Goal: Obtain resource: Download file/media

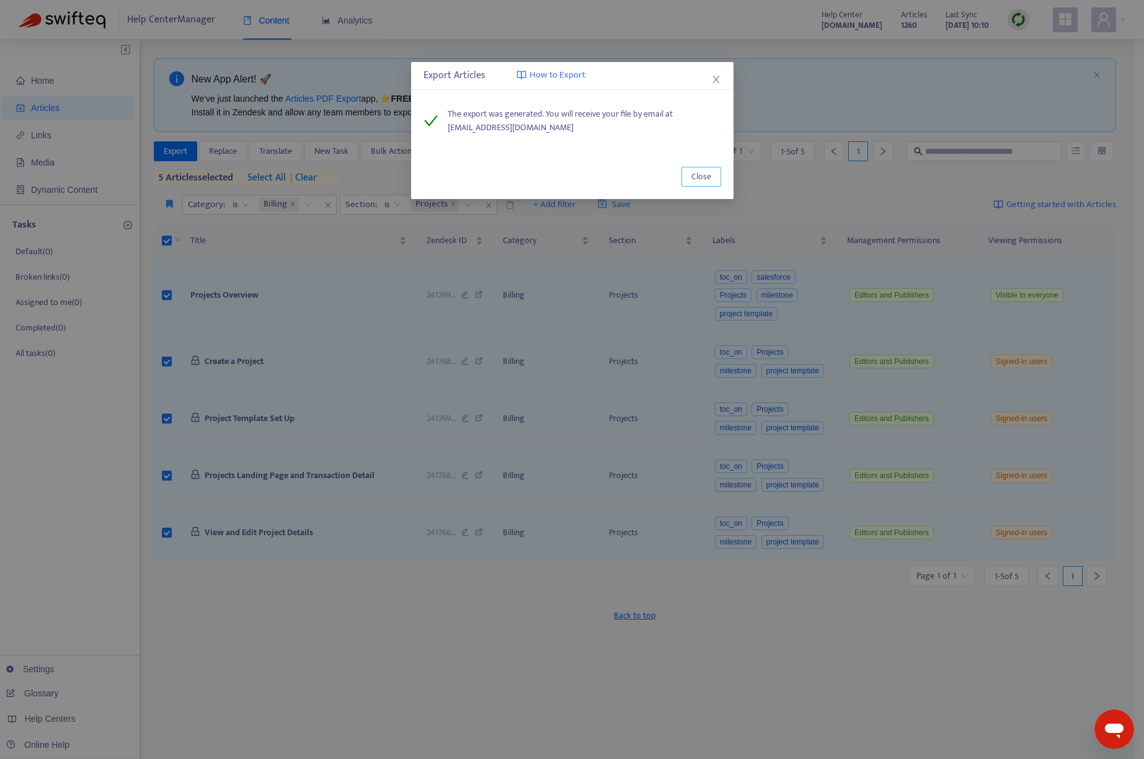
click at [699, 175] on span "Close" at bounding box center [701, 177] width 20 height 14
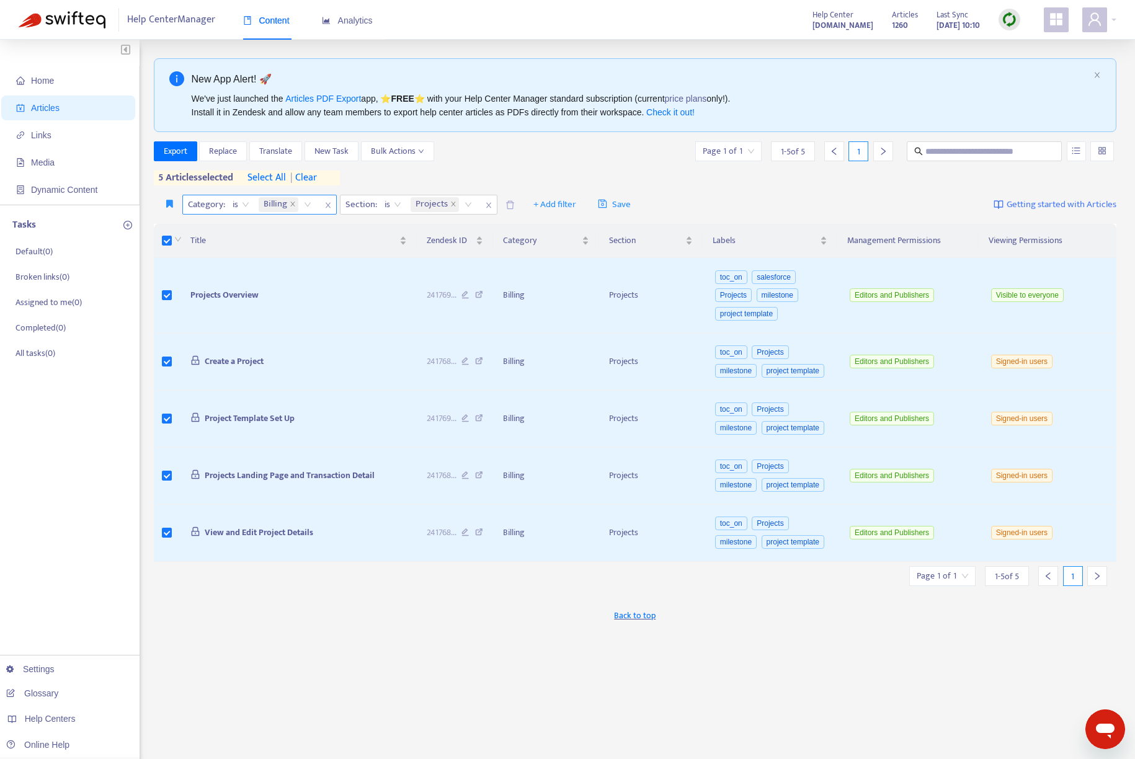
drag, startPoint x: 319, startPoint y: 179, endPoint x: 305, endPoint y: 179, distance: 13.6
click at [317, 179] on span "| clear" at bounding box center [301, 178] width 31 height 15
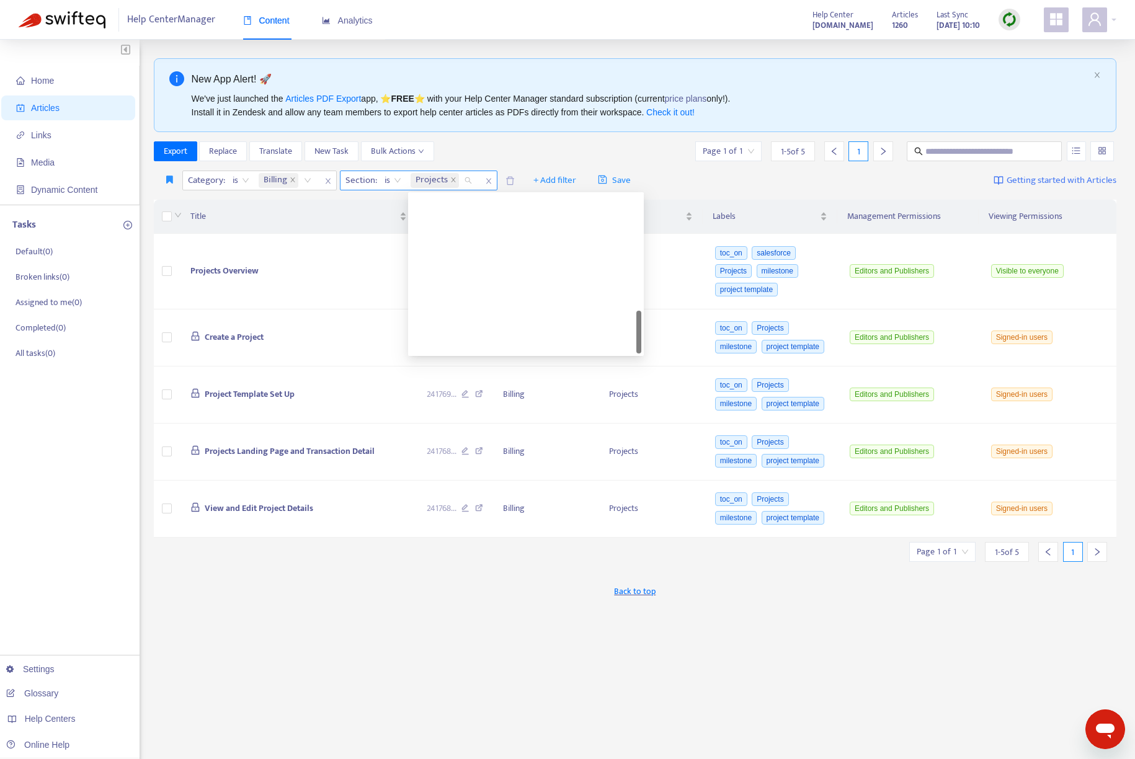
click at [468, 181] on div "Projects" at bounding box center [443, 180] width 71 height 19
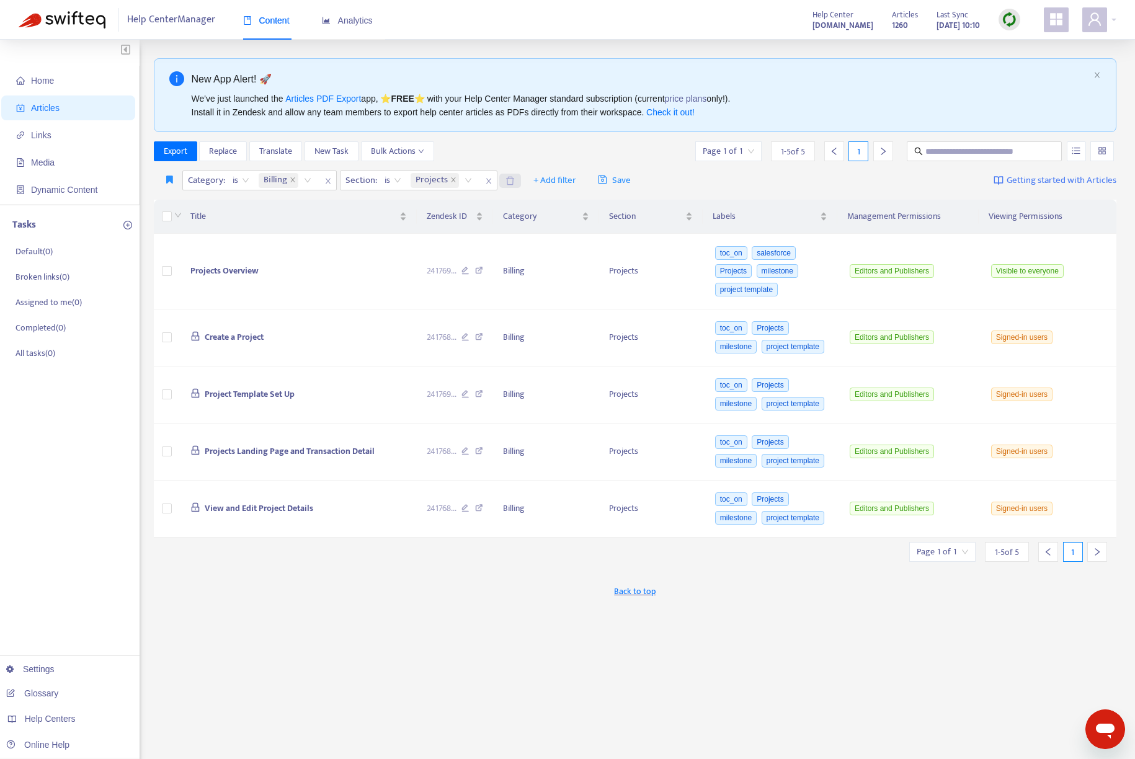
click at [454, 180] on icon "close" at bounding box center [453, 180] width 6 height 6
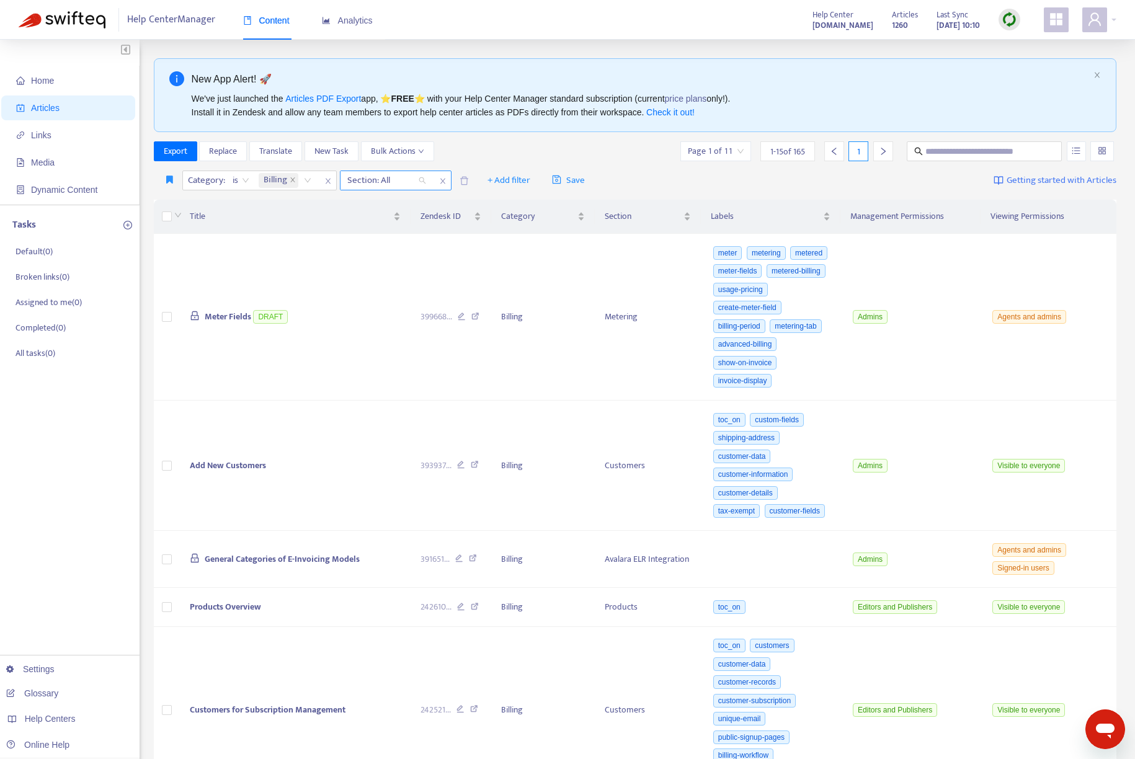
click at [423, 177] on div "Section: All" at bounding box center [386, 180] width 92 height 19
click at [423, 180] on div "Section: All" at bounding box center [386, 180] width 92 height 19
click at [424, 180] on div "Section: All" at bounding box center [386, 180] width 92 height 19
click at [445, 180] on icon "close" at bounding box center [442, 180] width 7 height 7
click at [396, 180] on span "+ Add filter" at bounding box center [394, 180] width 43 height 15
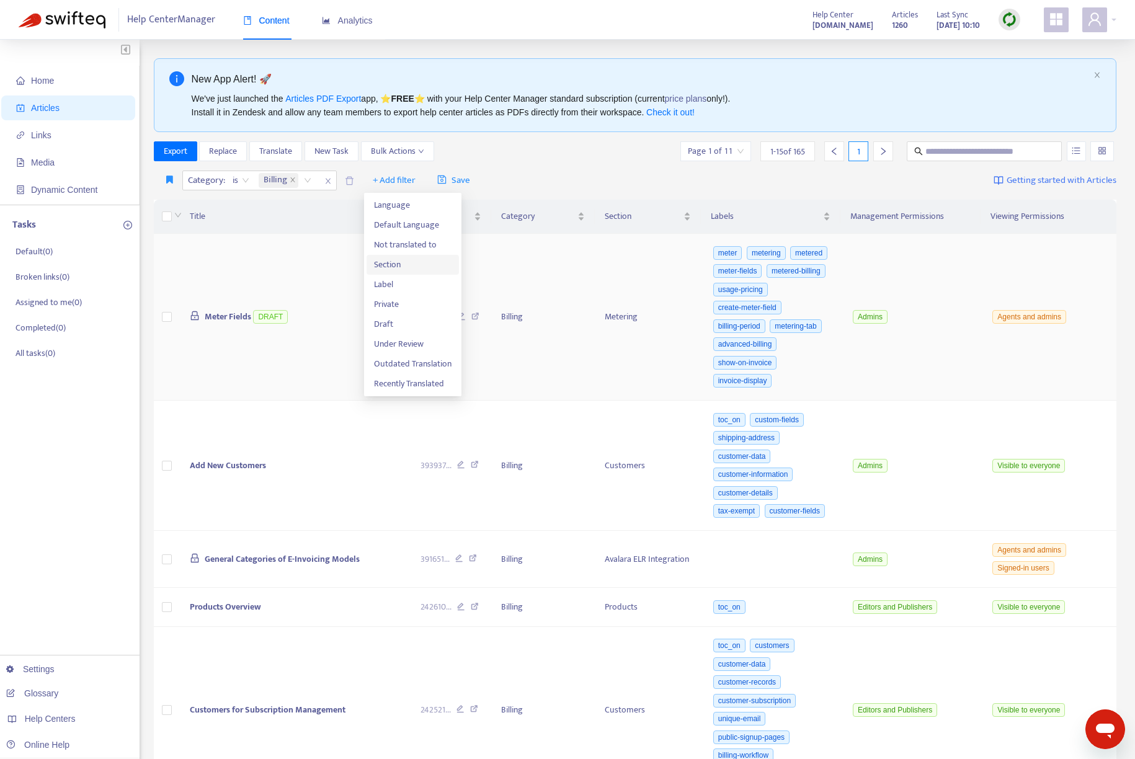
click at [392, 264] on span "Section" at bounding box center [413, 265] width 78 height 14
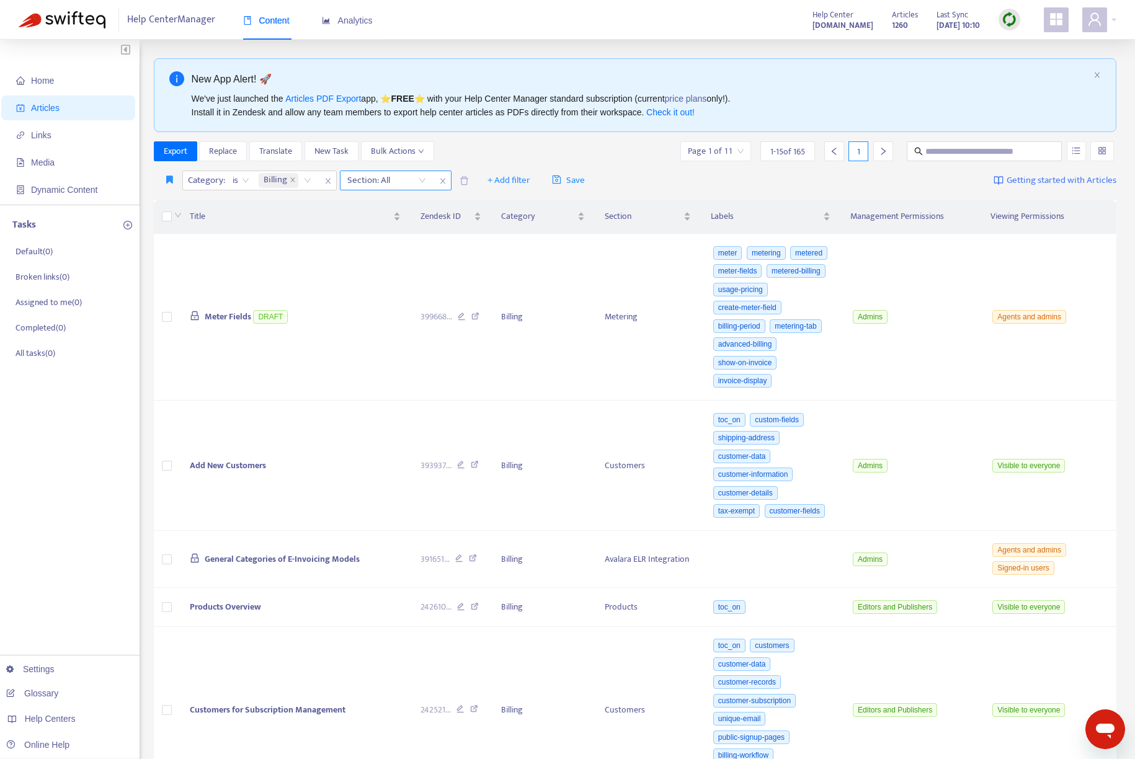
click at [425, 180] on div "Section: All" at bounding box center [386, 180] width 92 height 19
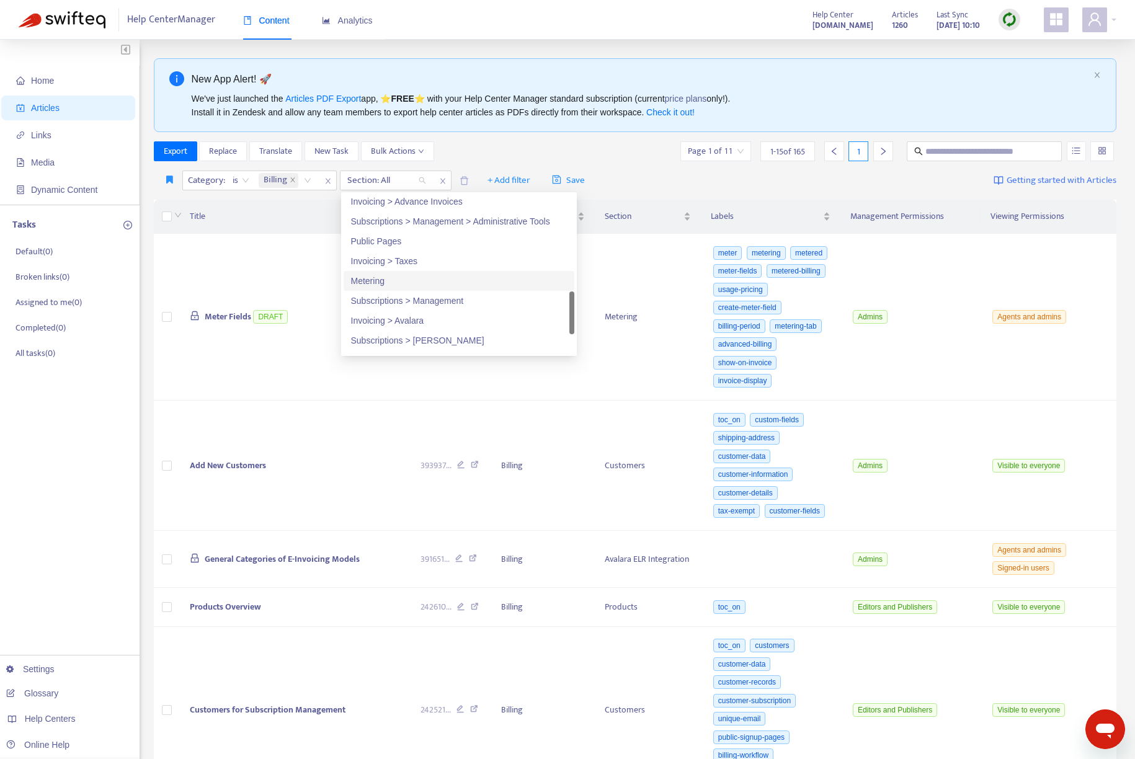
scroll to position [479, 0]
click at [360, 281] on div "Metering" at bounding box center [459, 281] width 216 height 14
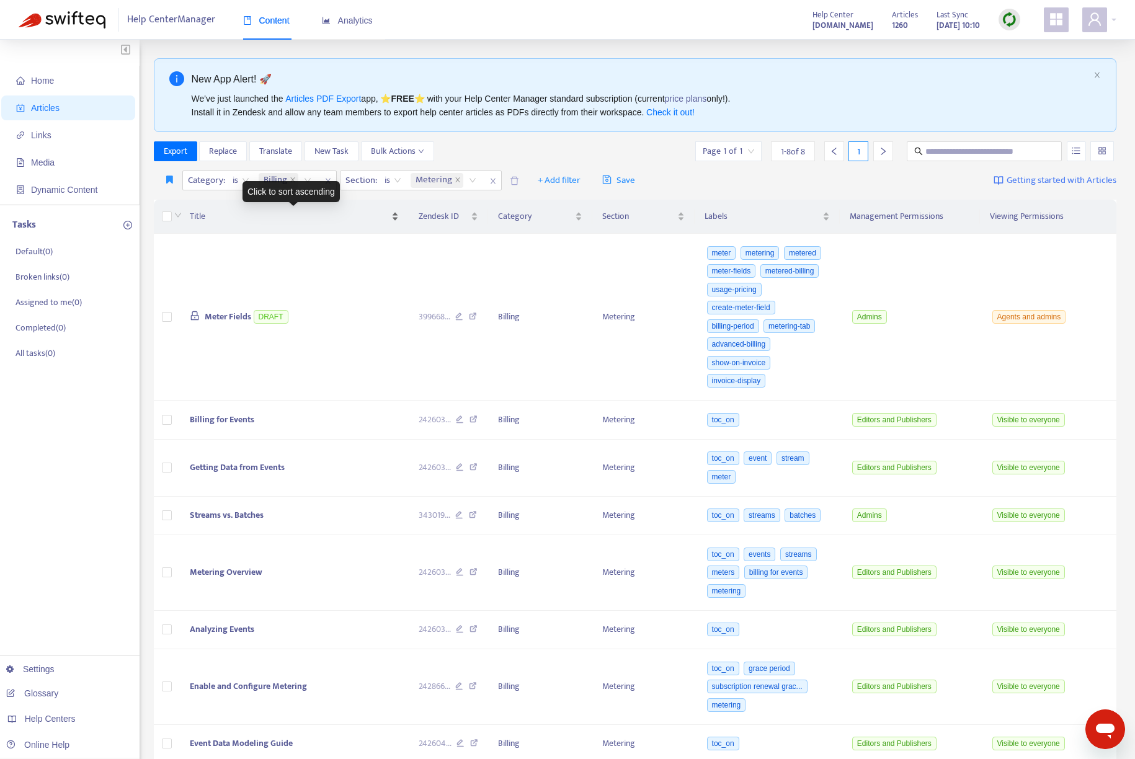
click at [239, 210] on div "Title" at bounding box center [294, 217] width 208 height 14
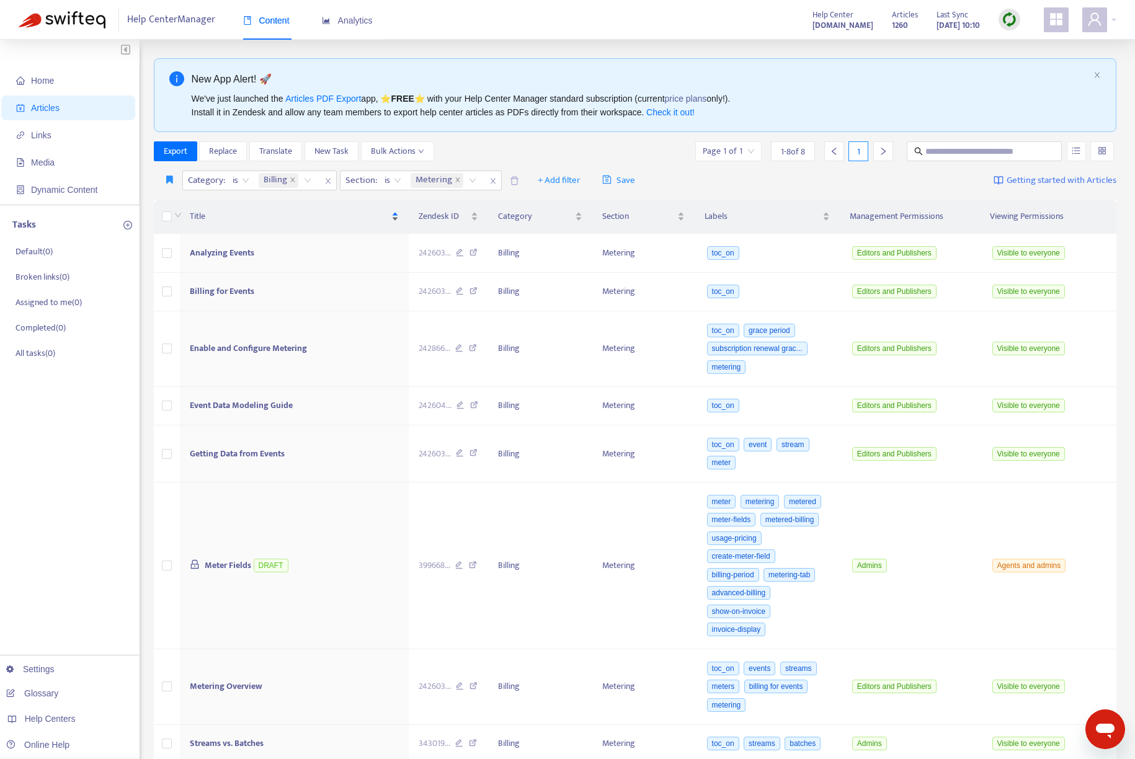
click at [239, 210] on div "Title" at bounding box center [294, 217] width 208 height 14
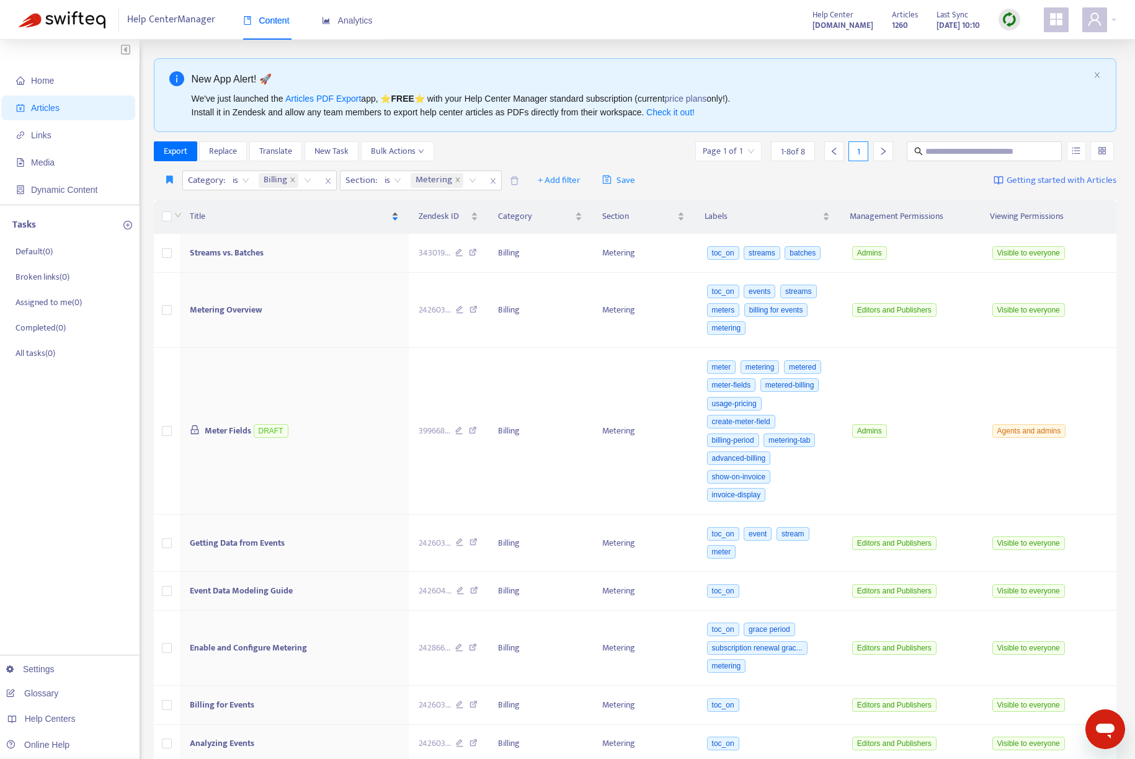
click at [239, 210] on div "Title" at bounding box center [294, 217] width 208 height 14
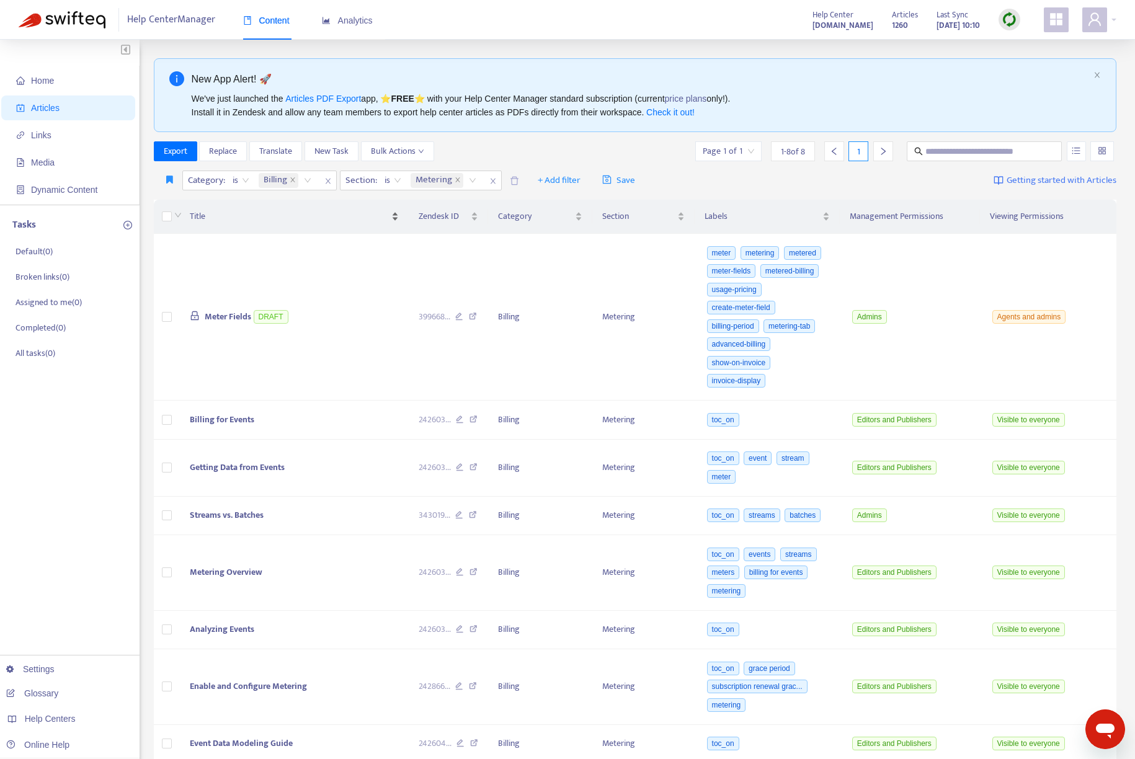
click at [239, 210] on div "Title" at bounding box center [294, 217] width 208 height 14
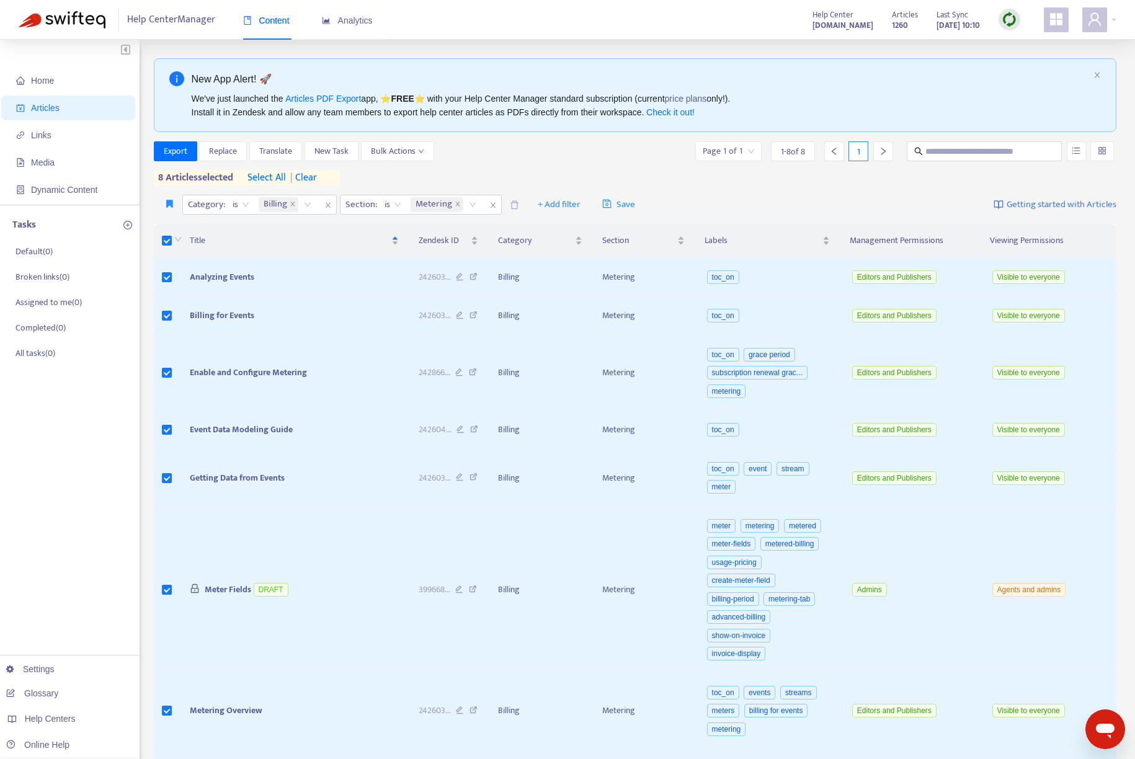
click at [265, 174] on span "select all" at bounding box center [266, 178] width 38 height 15
click at [166, 153] on span "Export" at bounding box center [176, 151] width 24 height 14
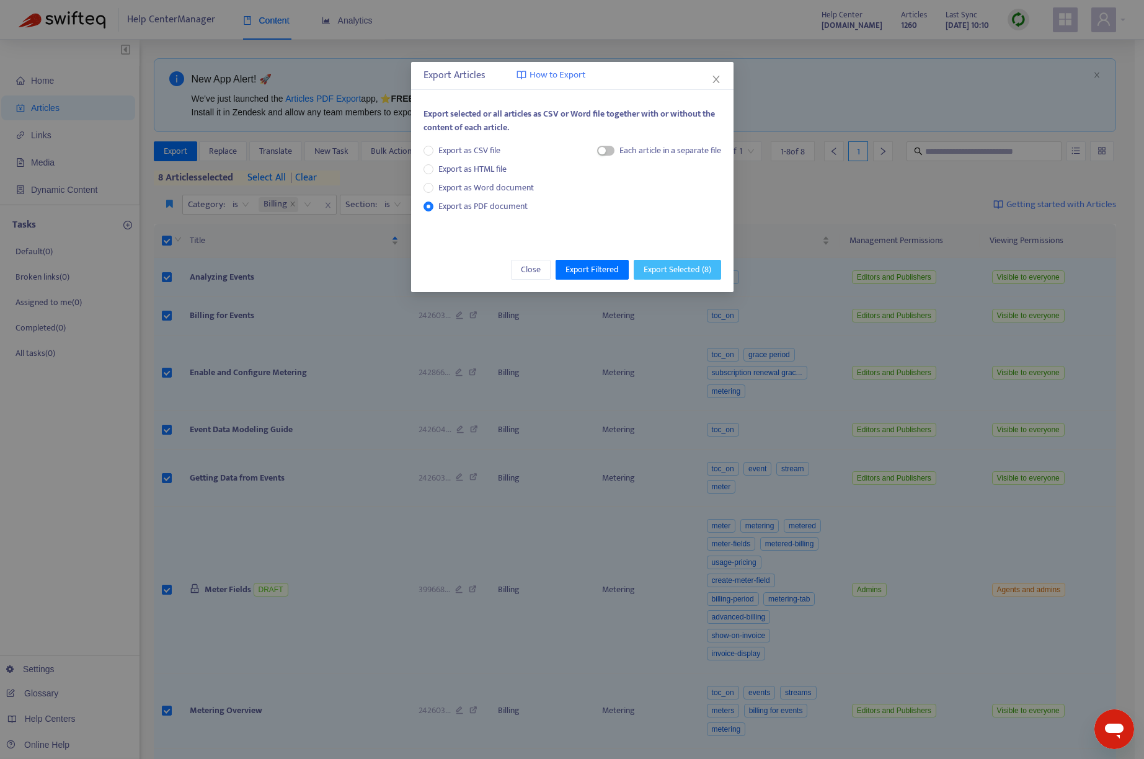
click at [666, 265] on span "Export Selected ( 8 )" at bounding box center [678, 270] width 68 height 14
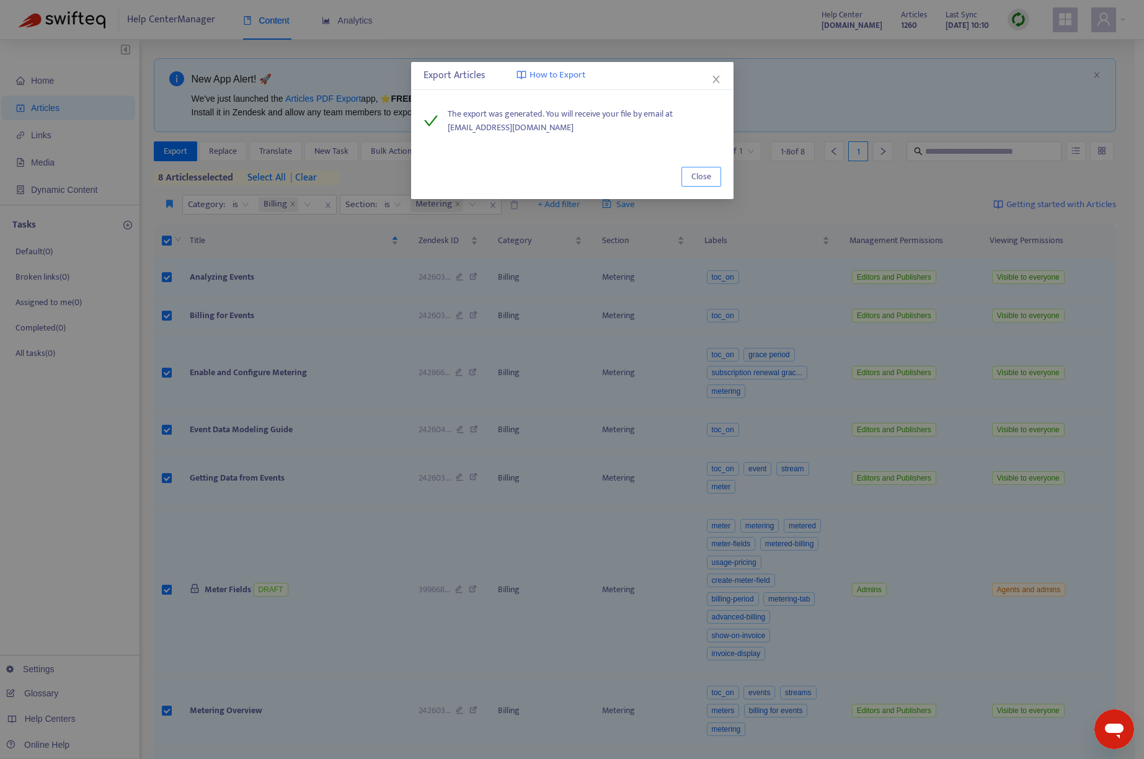
click at [703, 174] on span "Close" at bounding box center [701, 177] width 20 height 14
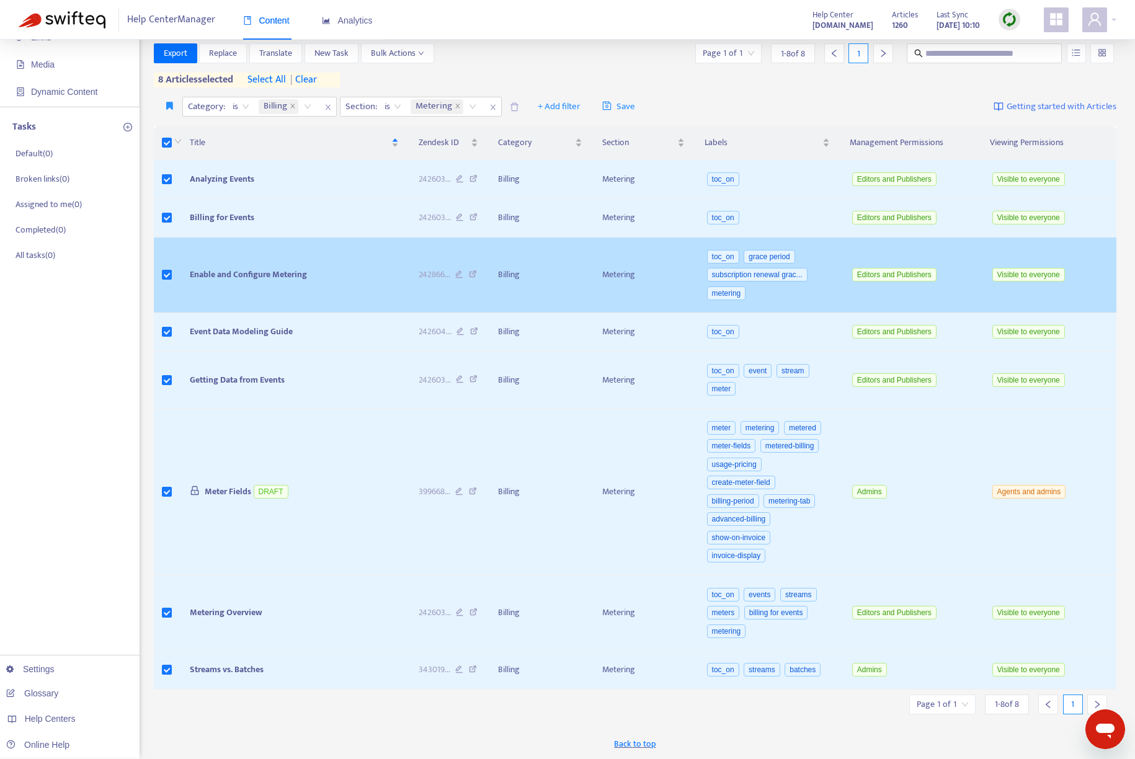
scroll to position [0, 0]
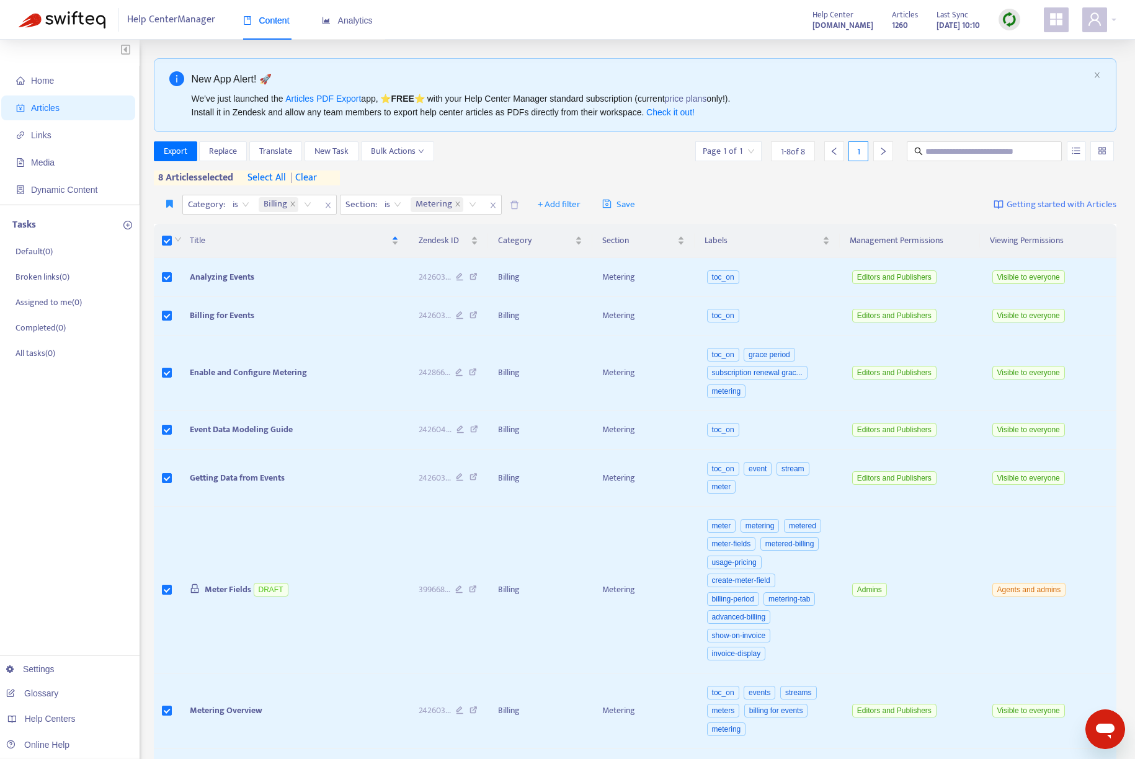
click at [268, 177] on span "select all" at bounding box center [266, 178] width 38 height 15
click at [174, 153] on span "Export" at bounding box center [176, 151] width 24 height 14
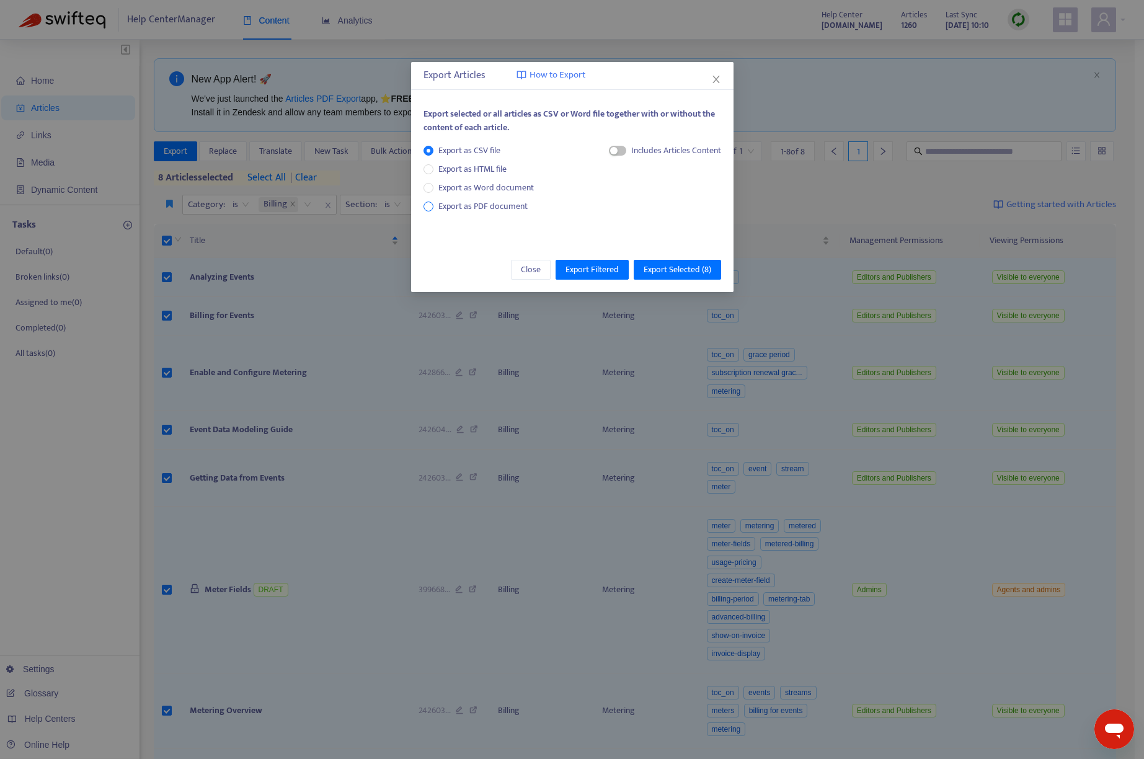
drag, startPoint x: 492, startPoint y: 204, endPoint x: 499, endPoint y: 208, distance: 8.3
click at [491, 204] on span "Export as PDF document" at bounding box center [482, 206] width 89 height 14
click at [661, 267] on span "Export Selected ( 8 )" at bounding box center [678, 270] width 68 height 14
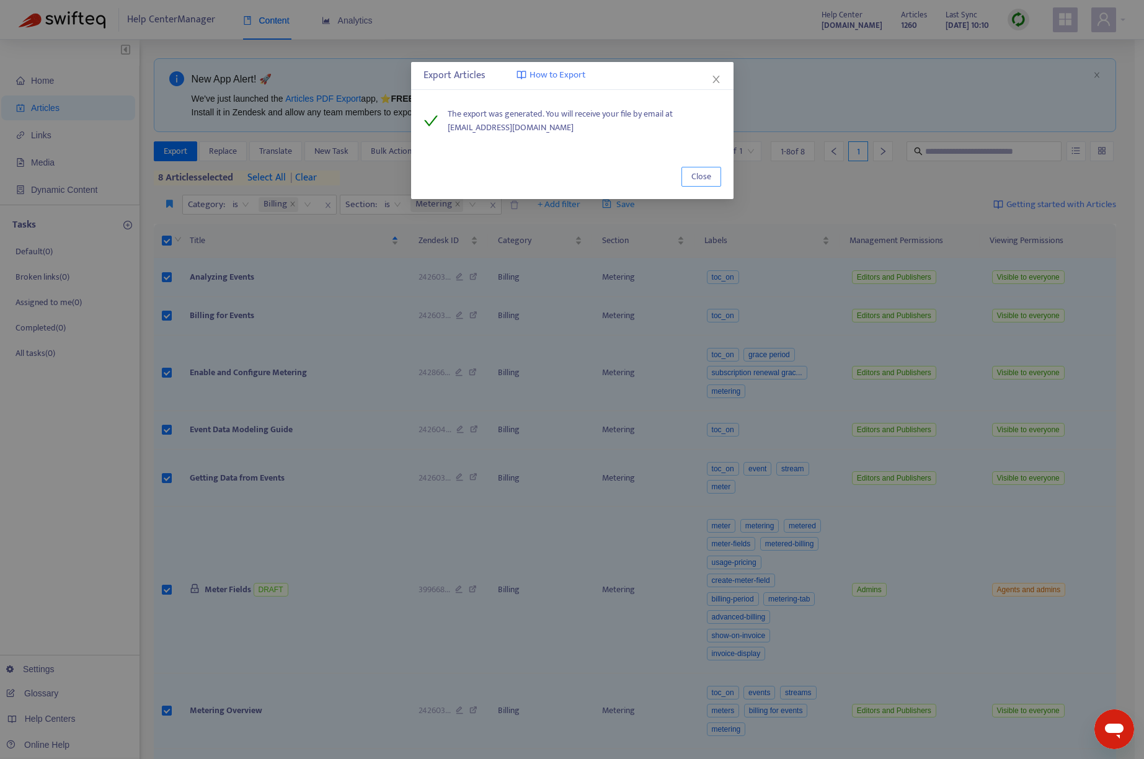
click at [704, 177] on span "Close" at bounding box center [701, 177] width 20 height 14
